Goal: Connect with others: Connect with others

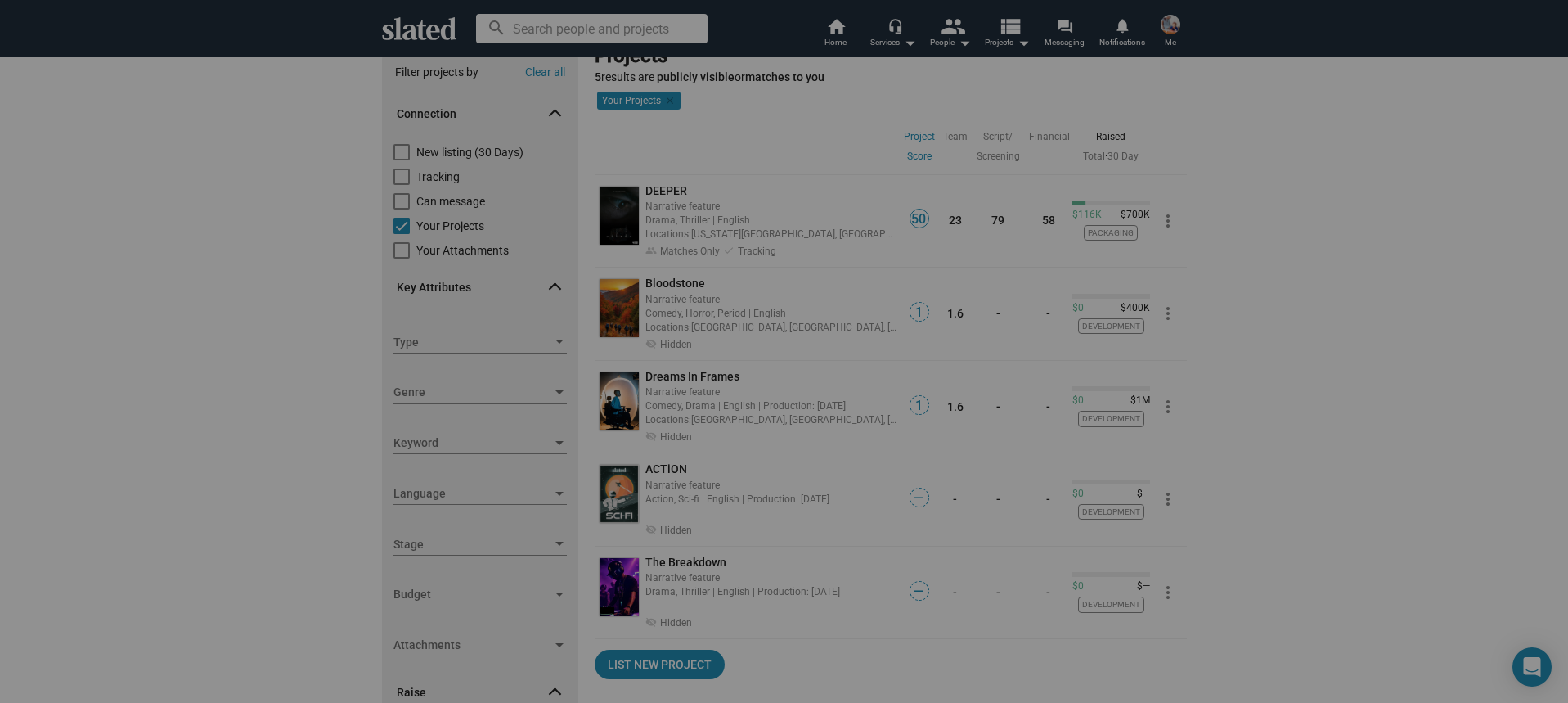
scroll to position [45, 0]
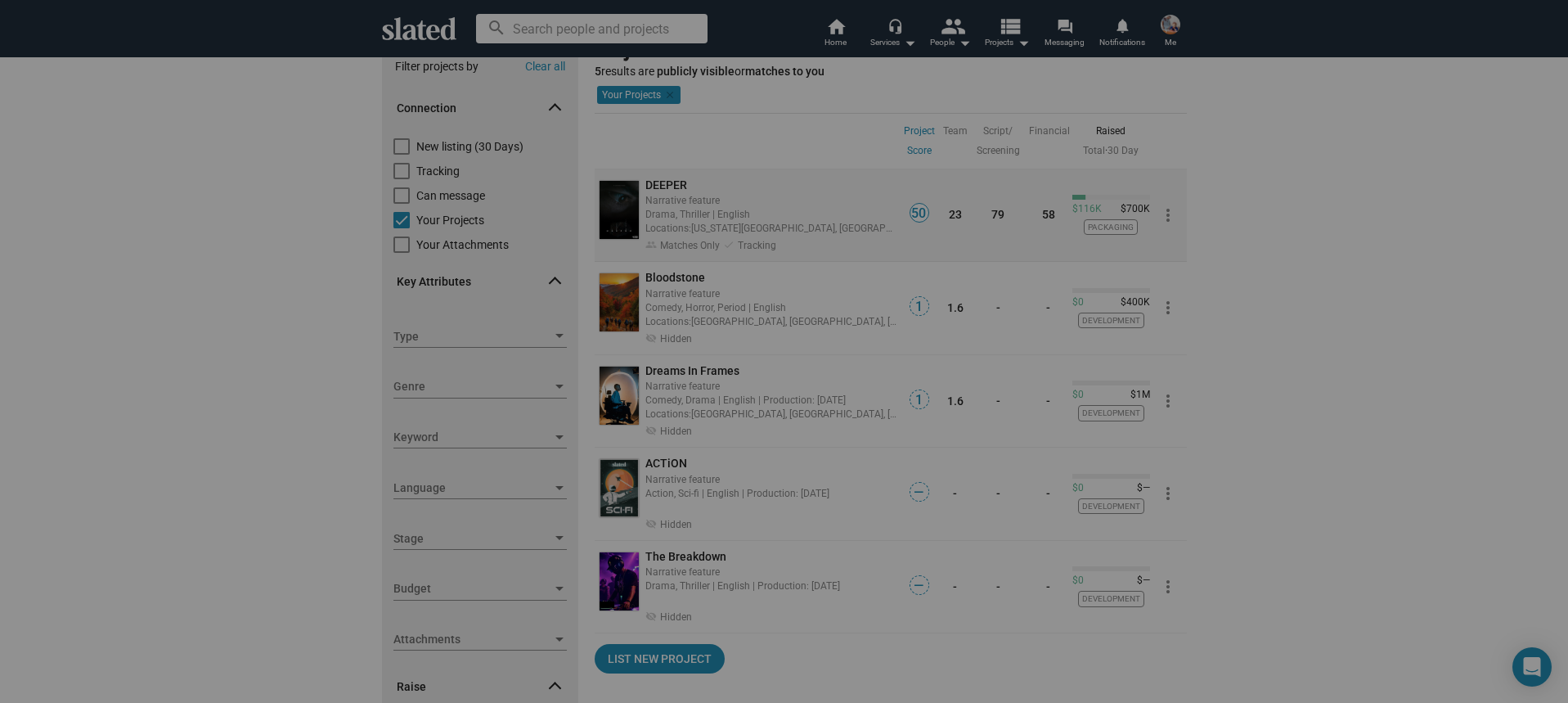
click at [732, 224] on div "Locations: [US_STATE][GEOGRAPHIC_DATA], [GEOGRAPHIC_DATA], [GEOGRAPHIC_DATA], […" at bounding box center [771, 228] width 253 height 16
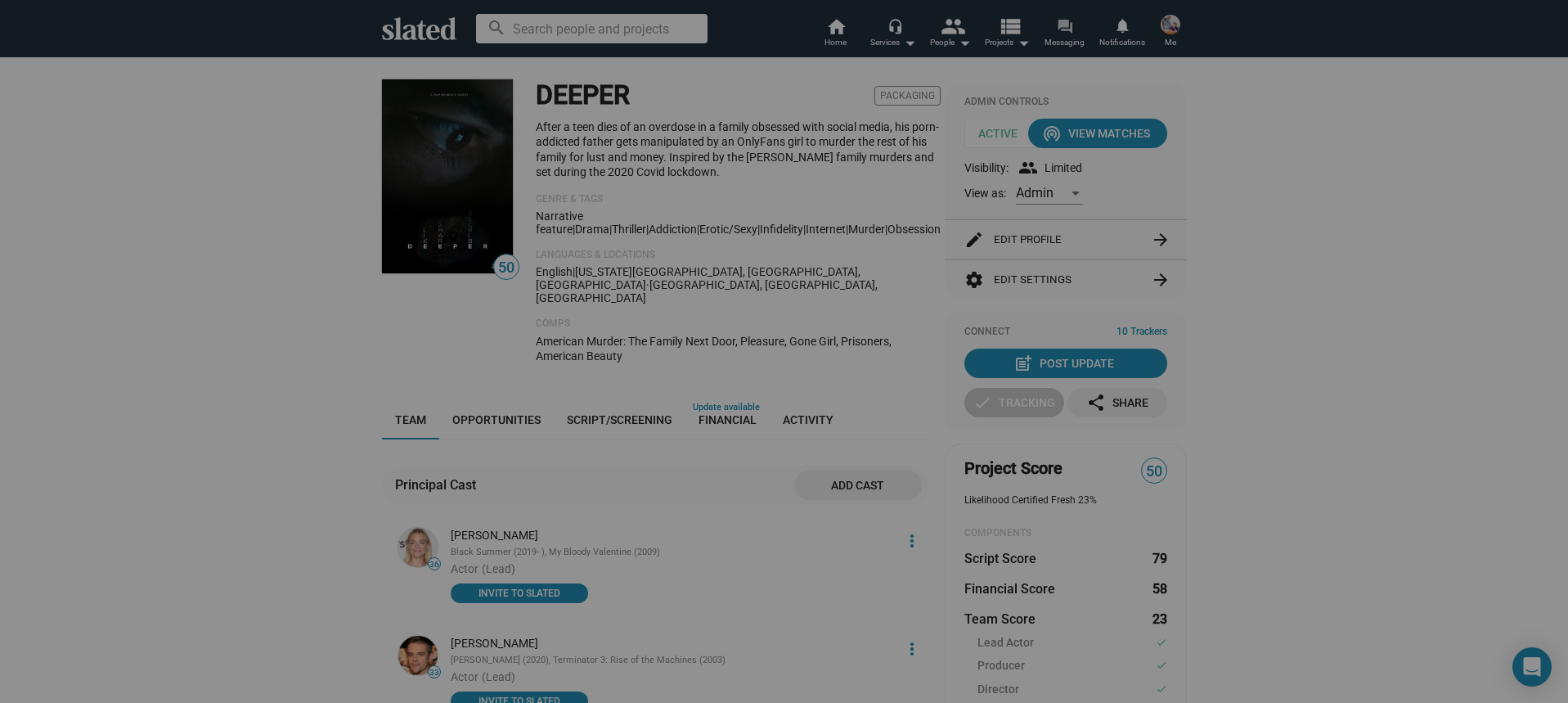
click at [1074, 41] on span "Messaging" at bounding box center [1064, 43] width 40 height 20
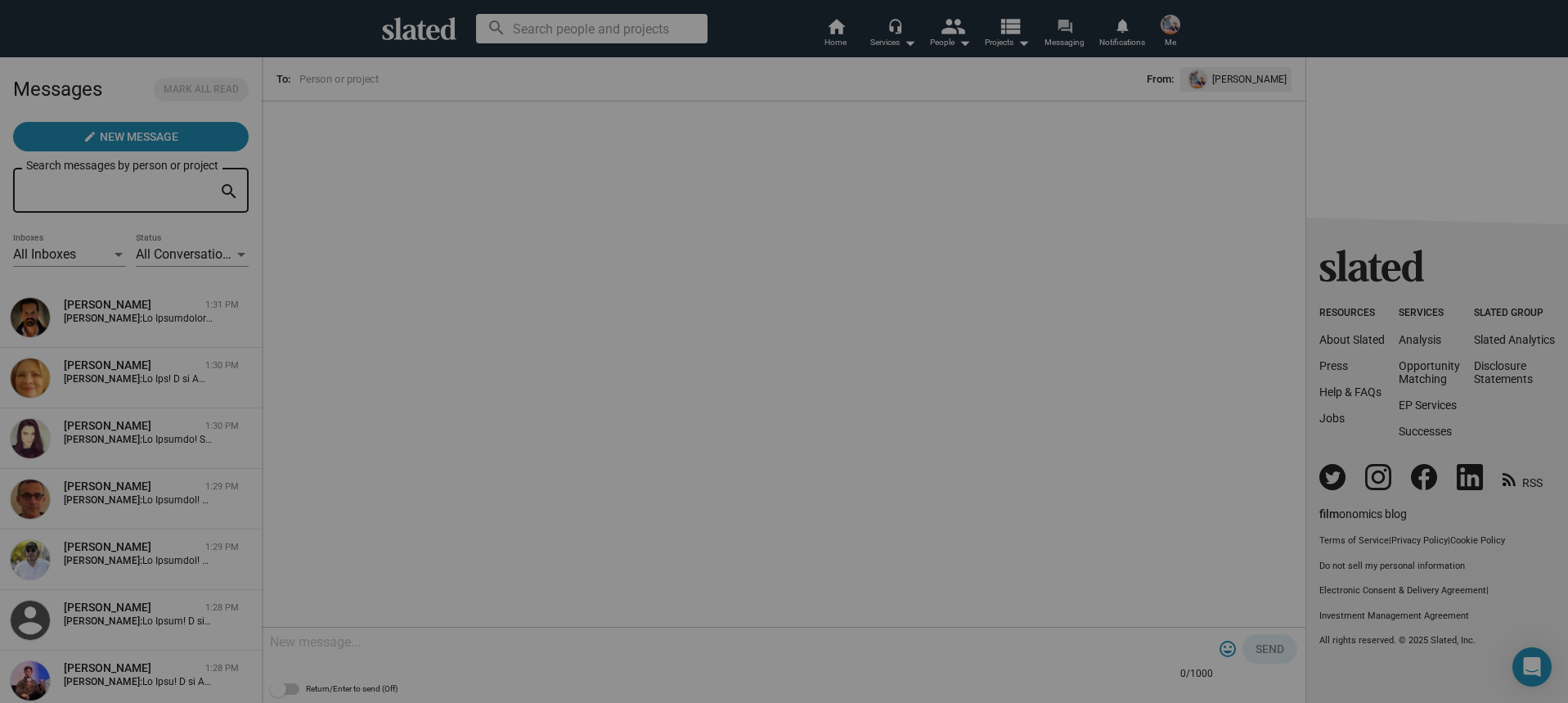
click at [1056, 38] on span "Messaging" at bounding box center [1064, 43] width 40 height 20
click at [1069, 33] on mat-icon "forum" at bounding box center [1065, 26] width 16 height 16
click at [1018, 31] on mat-icon "view_list" at bounding box center [1008, 25] width 24 height 24
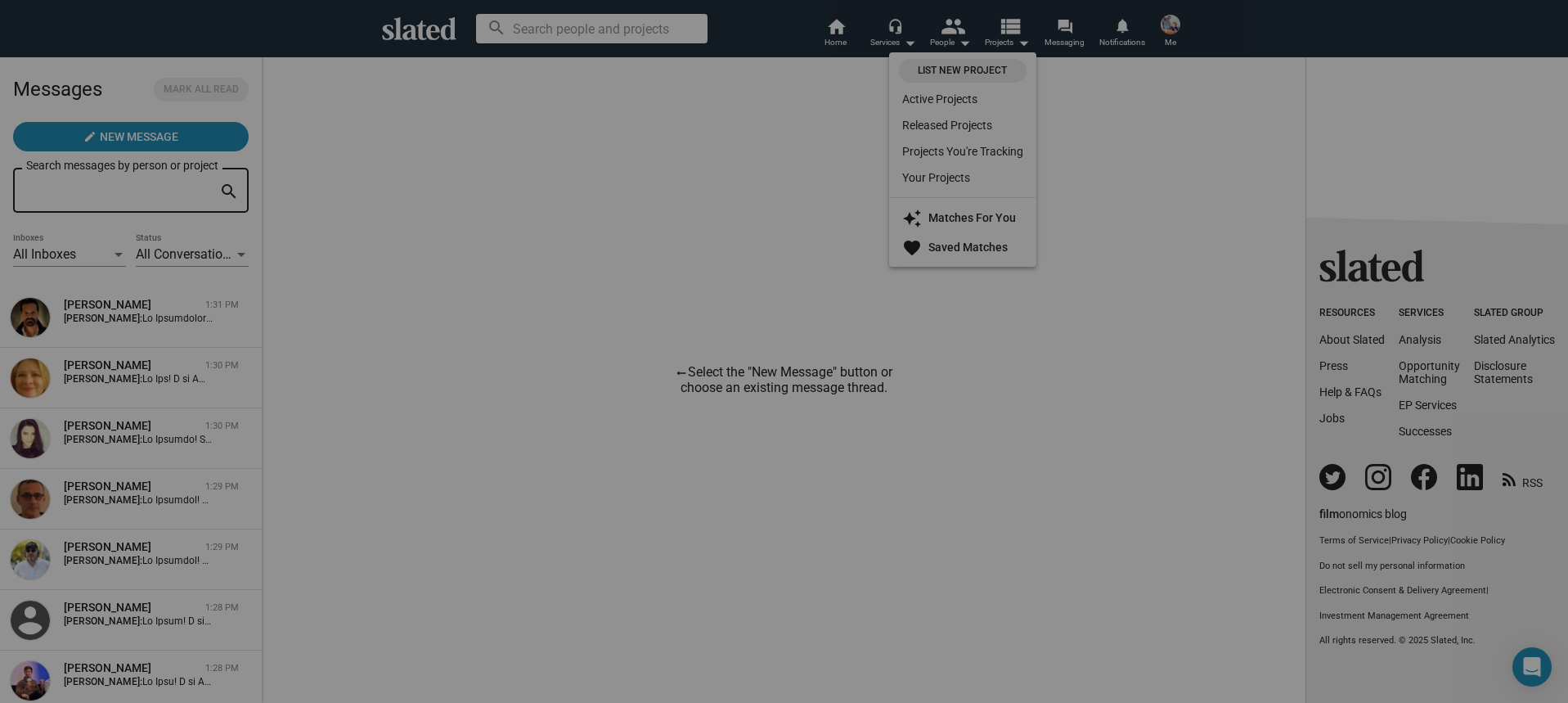
click at [963, 31] on div at bounding box center [784, 352] width 1568 height 703
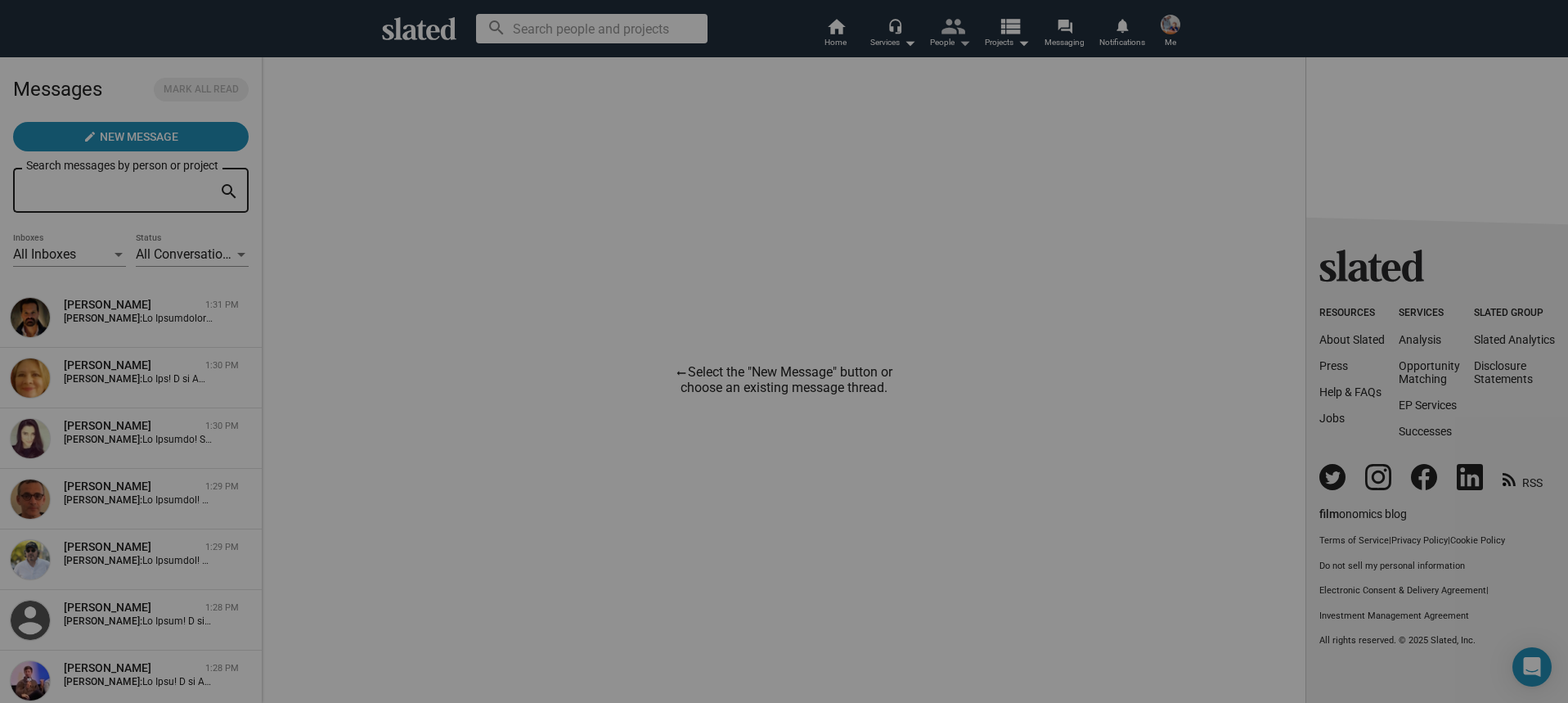
click at [947, 33] on mat-icon "people" at bounding box center [951, 25] width 24 height 24
click at [845, 33] on div at bounding box center [784, 352] width 1568 height 703
click at [832, 31] on mat-icon "home" at bounding box center [836, 26] width 20 height 20
